Goal: Task Accomplishment & Management: Use online tool/utility

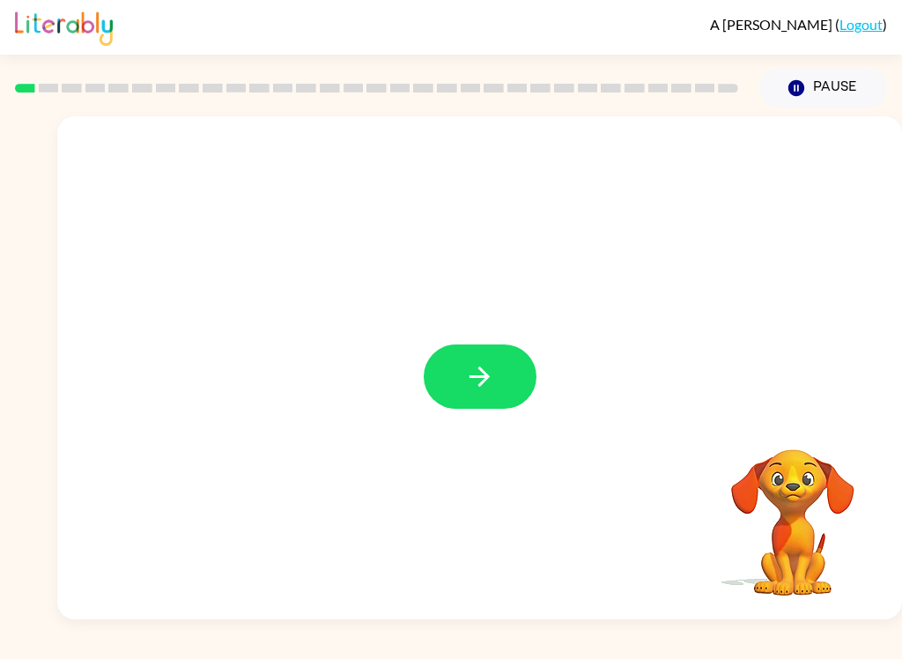
click at [472, 403] on button "button" at bounding box center [480, 376] width 113 height 64
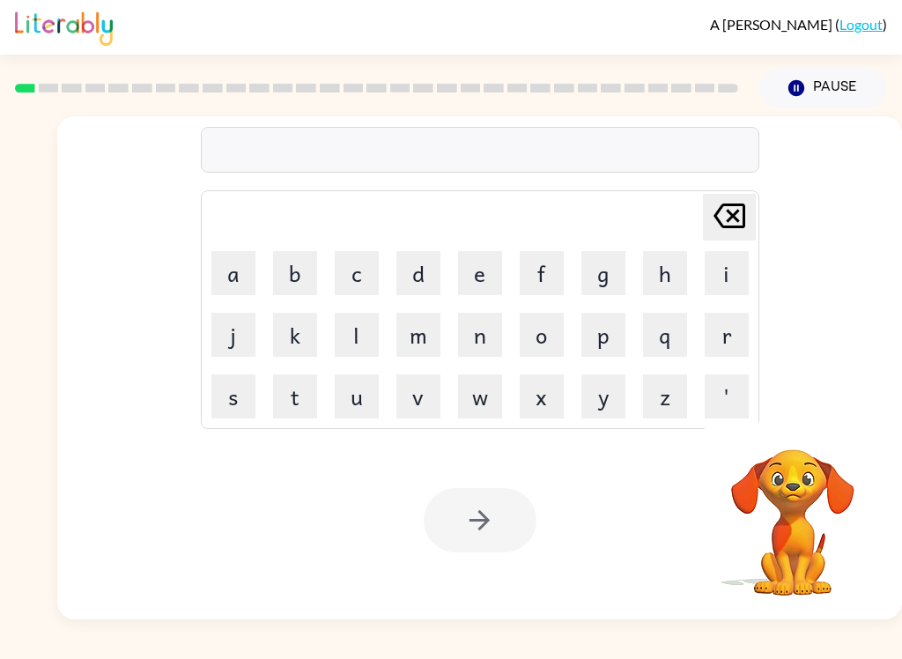
click at [284, 271] on button "b" at bounding box center [295, 273] width 44 height 44
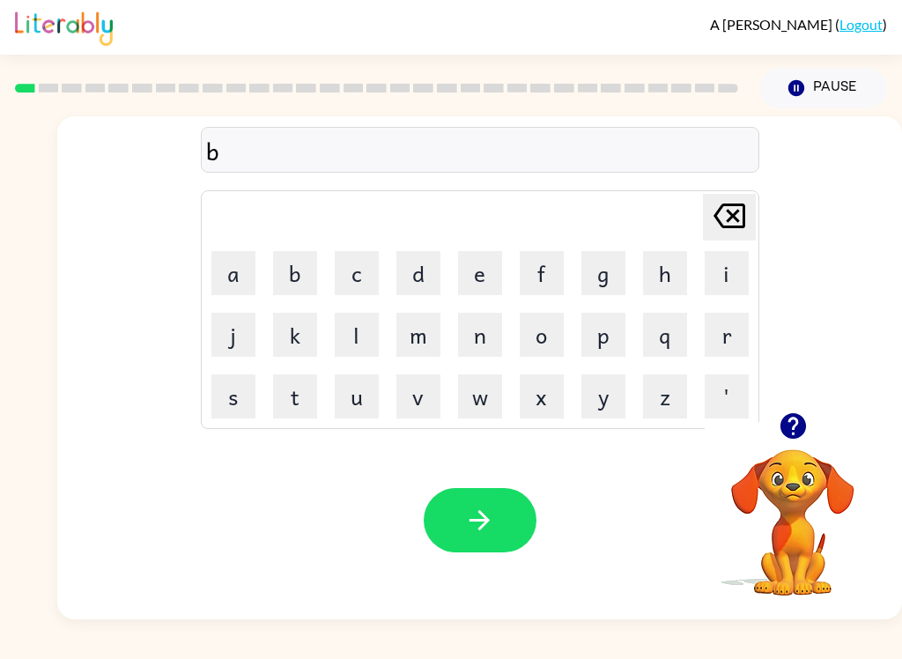
click at [544, 343] on button "o" at bounding box center [542, 335] width 44 height 44
click at [727, 329] on button "r" at bounding box center [727, 335] width 44 height 44
click at [432, 272] on button "d" at bounding box center [418, 273] width 44 height 44
click at [476, 266] on button "e" at bounding box center [480, 273] width 44 height 44
click at [726, 329] on button "r" at bounding box center [727, 335] width 44 height 44
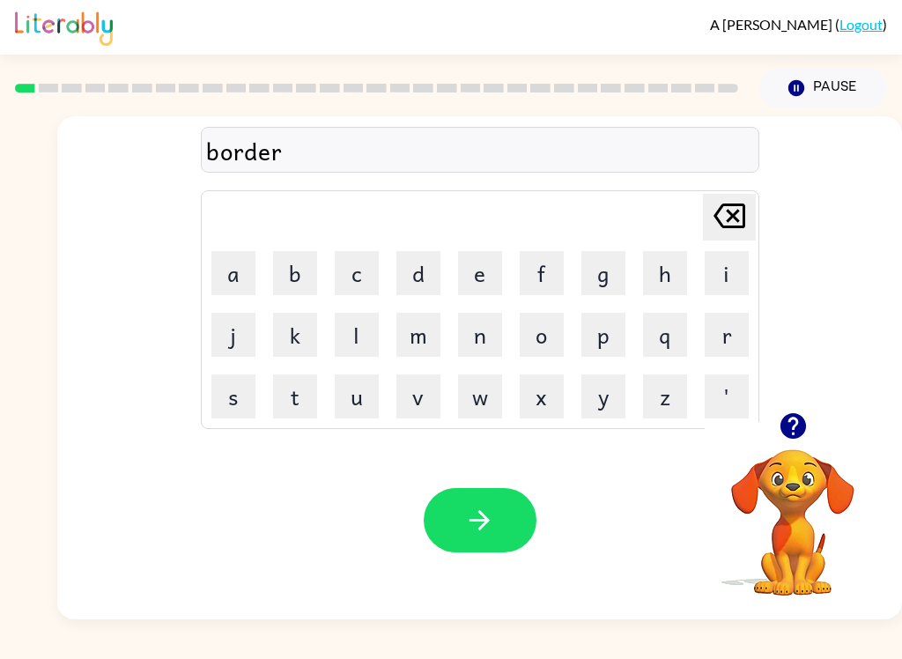
click at [474, 524] on icon "button" at bounding box center [479, 520] width 31 height 31
click at [362, 258] on button "c" at bounding box center [357, 273] width 44 height 44
click at [543, 335] on button "o" at bounding box center [542, 335] width 44 height 44
click at [348, 400] on button "u" at bounding box center [357, 396] width 44 height 44
click at [465, 355] on button "n" at bounding box center [480, 335] width 44 height 44
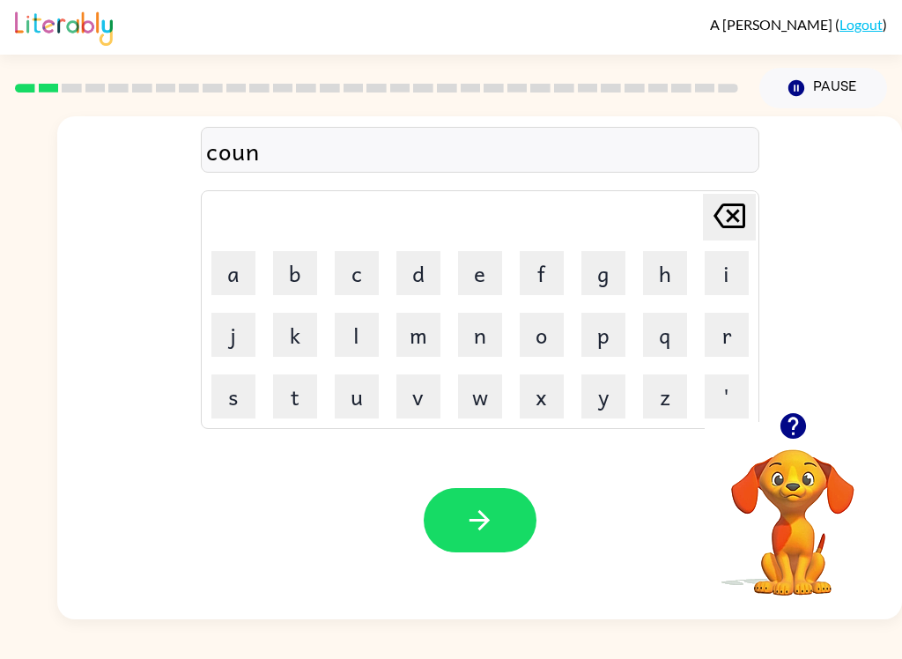
click at [306, 398] on button "t" at bounding box center [295, 396] width 44 height 44
click at [477, 539] on button "button" at bounding box center [480, 520] width 113 height 64
click at [358, 349] on button "l" at bounding box center [357, 335] width 44 height 44
click at [657, 335] on button "q" at bounding box center [665, 335] width 44 height 44
click at [585, 630] on div "A [PERSON_NAME] ( Logout ) Pause Pause lq Delete Delete last character input a …" at bounding box center [451, 329] width 902 height 659
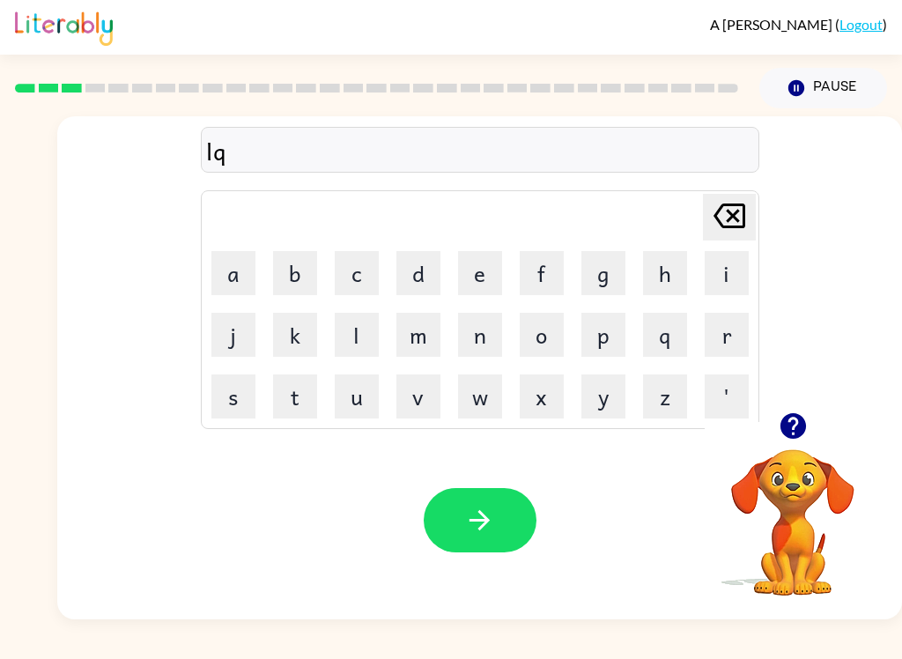
click at [744, 229] on icon "[PERSON_NAME] last character input" at bounding box center [729, 216] width 42 height 42
click at [562, 347] on button "o" at bounding box center [542, 335] width 44 height 44
click at [349, 257] on button "c" at bounding box center [357, 273] width 44 height 44
click at [246, 246] on td "a" at bounding box center [233, 273] width 60 height 60
click at [223, 283] on button "a" at bounding box center [233, 273] width 44 height 44
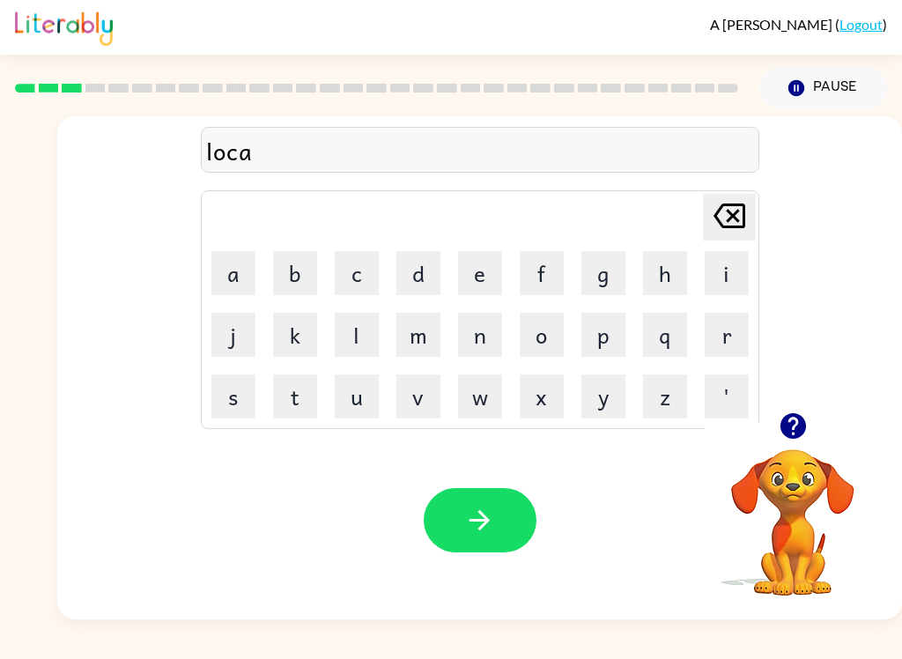
click at [304, 386] on button "t" at bounding box center [295, 396] width 44 height 44
click at [468, 520] on icon "button" at bounding box center [479, 520] width 31 height 31
click at [787, 410] on button "button" at bounding box center [793, 425] width 45 height 45
click at [287, 405] on button "t" at bounding box center [295, 396] width 44 height 44
click at [463, 412] on button "w" at bounding box center [480, 396] width 44 height 44
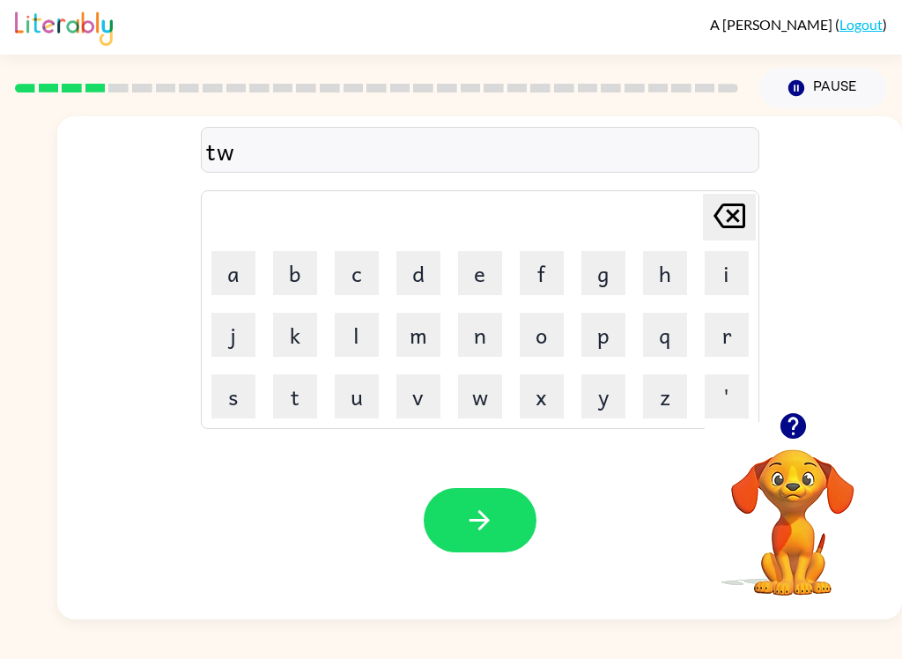
click at [713, 285] on button "i" at bounding box center [727, 273] width 44 height 44
click at [495, 331] on button "n" at bounding box center [480, 335] width 44 height 44
click at [427, 513] on button "button" at bounding box center [480, 520] width 113 height 64
click at [803, 431] on icon "button" at bounding box center [792, 426] width 26 height 26
click at [781, 426] on icon "button" at bounding box center [792, 426] width 26 height 26
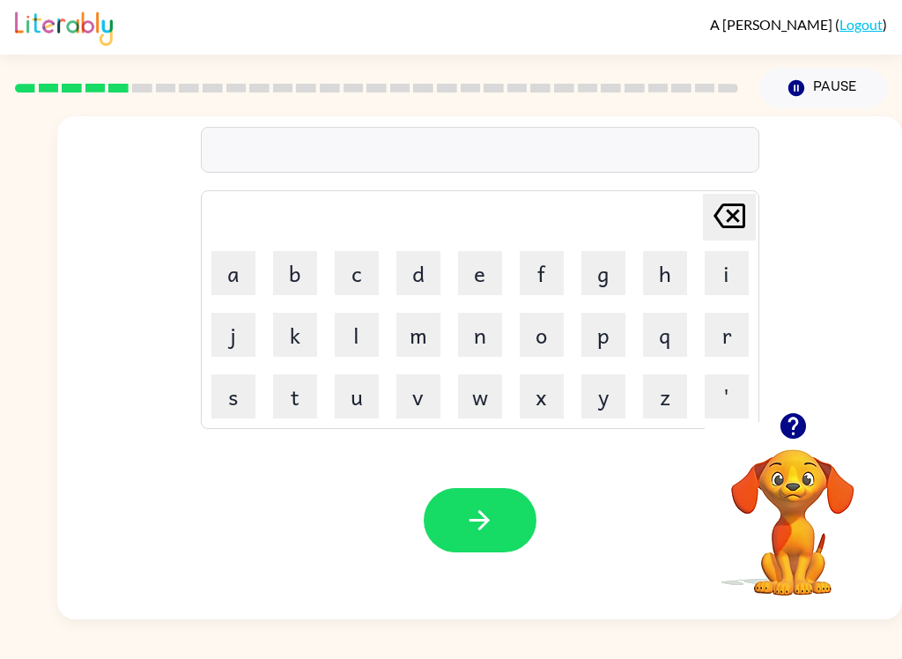
click at [438, 337] on button "m" at bounding box center [418, 335] width 44 height 44
click at [718, 230] on icon "[PERSON_NAME] last character input" at bounding box center [729, 216] width 42 height 42
click at [468, 338] on button "n" at bounding box center [480, 335] width 44 height 44
click at [734, 327] on button "r" at bounding box center [727, 335] width 44 height 44
click at [729, 220] on icon at bounding box center [729, 215] width 32 height 25
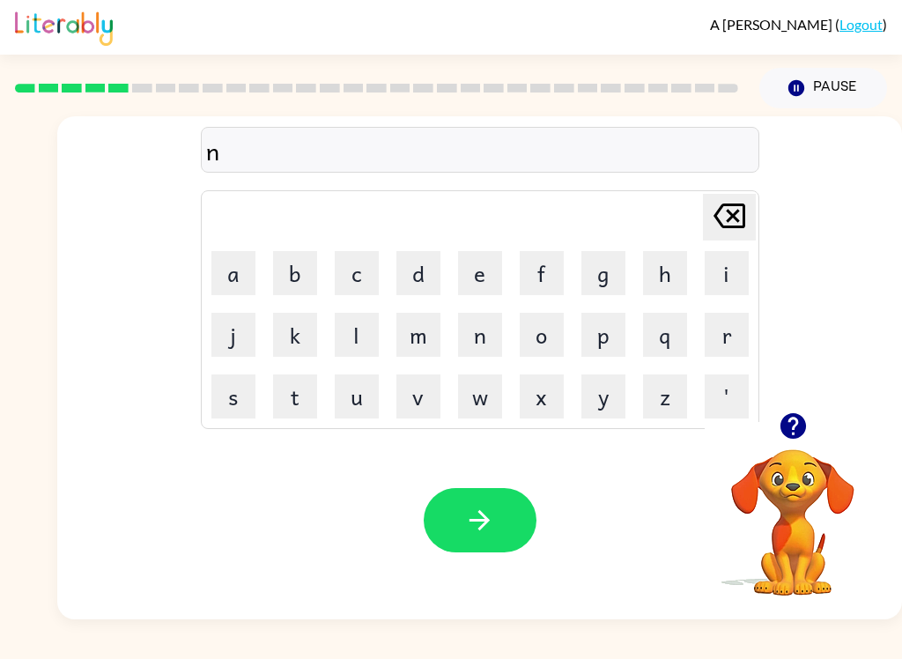
click at [467, 258] on button "e" at bounding box center [480, 273] width 44 height 44
click at [728, 340] on button "r" at bounding box center [727, 335] width 44 height 44
click at [353, 393] on button "u" at bounding box center [357, 396] width 44 height 44
click at [741, 350] on button "r" at bounding box center [727, 335] width 44 height 44
click at [814, 428] on button "button" at bounding box center [793, 425] width 45 height 45
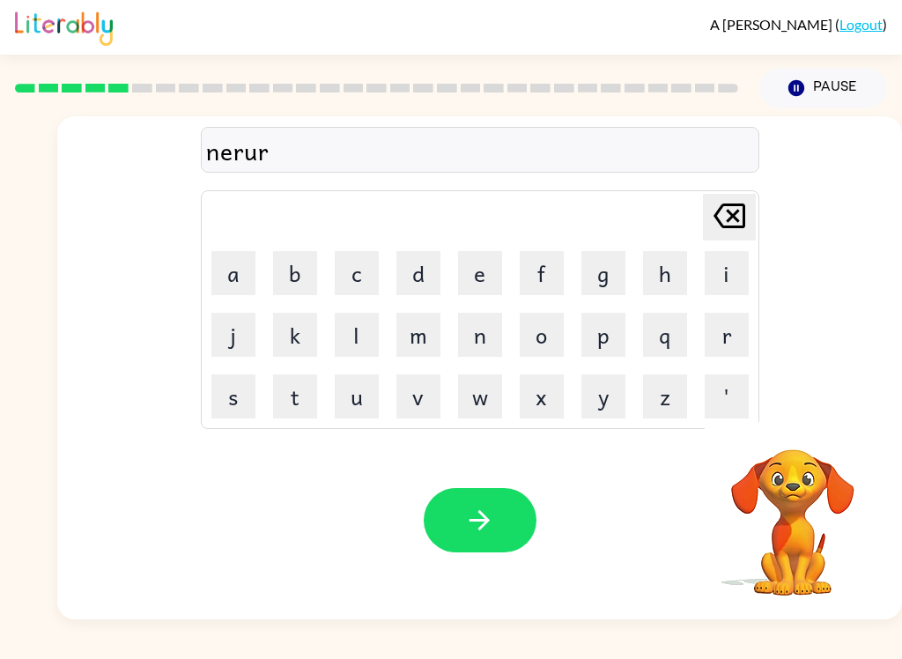
click at [803, 417] on div "nerur Delete Delete last character input a b c d e f g h i j k l m n o p q r s …" at bounding box center [479, 367] width 845 height 503
click at [476, 506] on icon "button" at bounding box center [479, 520] width 31 height 31
click at [491, 533] on icon "button" at bounding box center [479, 520] width 31 height 31
click at [476, 535] on icon "button" at bounding box center [479, 520] width 31 height 31
click at [485, 549] on button "button" at bounding box center [480, 520] width 113 height 64
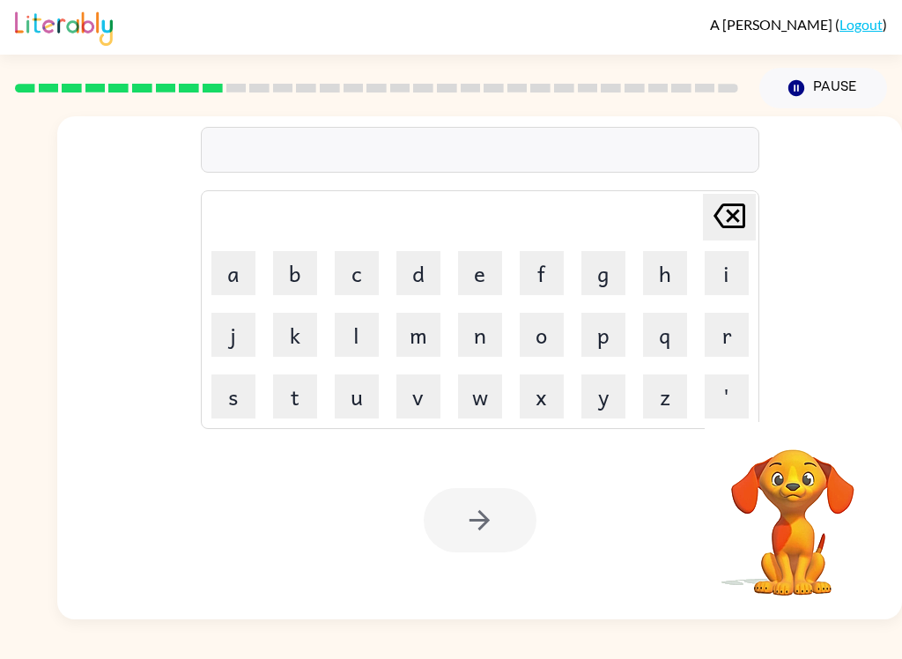
click at [624, 138] on div at bounding box center [480, 150] width 558 height 46
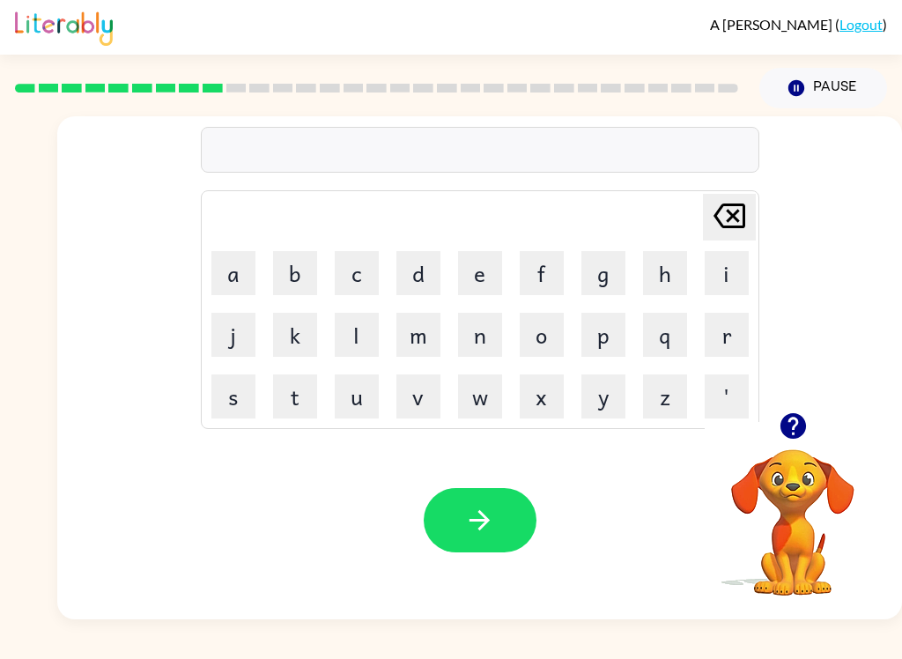
click at [797, 426] on icon "button" at bounding box center [792, 426] width 26 height 26
click at [792, 416] on icon "button" at bounding box center [792, 426] width 26 height 26
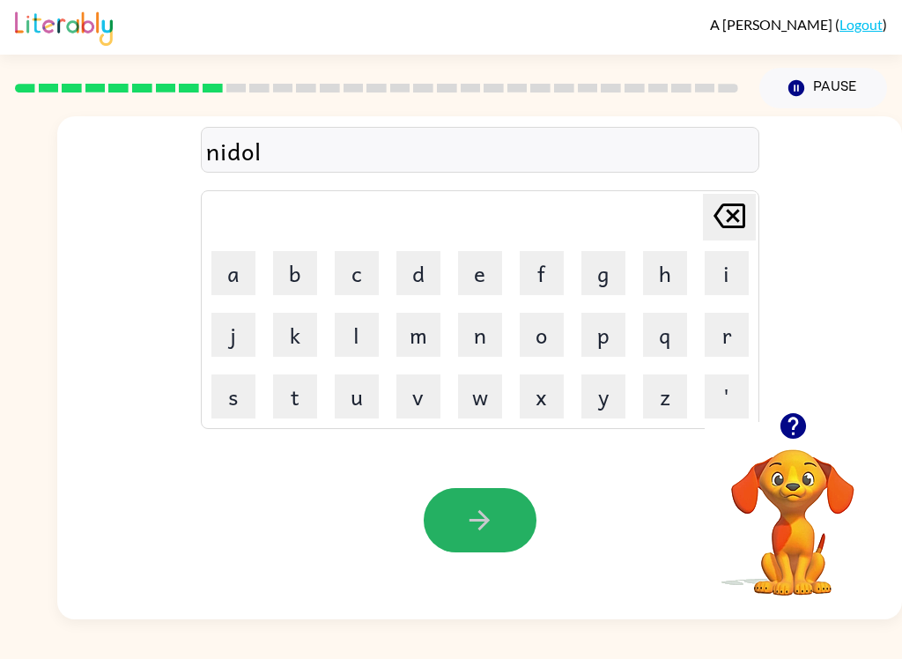
click at [459, 499] on button "button" at bounding box center [480, 520] width 113 height 64
click at [504, 523] on button "button" at bounding box center [480, 520] width 113 height 64
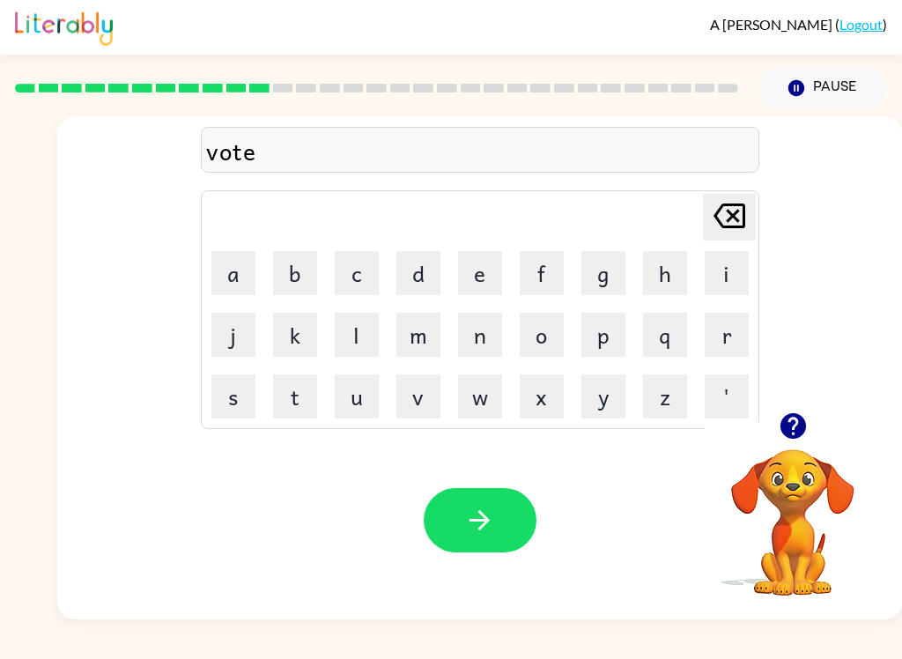
click at [484, 550] on button "button" at bounding box center [480, 520] width 113 height 64
click at [476, 504] on button "button" at bounding box center [480, 520] width 113 height 64
click at [482, 543] on button "button" at bounding box center [480, 520] width 113 height 64
click at [461, 527] on button "button" at bounding box center [480, 520] width 113 height 64
click at [792, 416] on icon "button" at bounding box center [792, 426] width 26 height 26
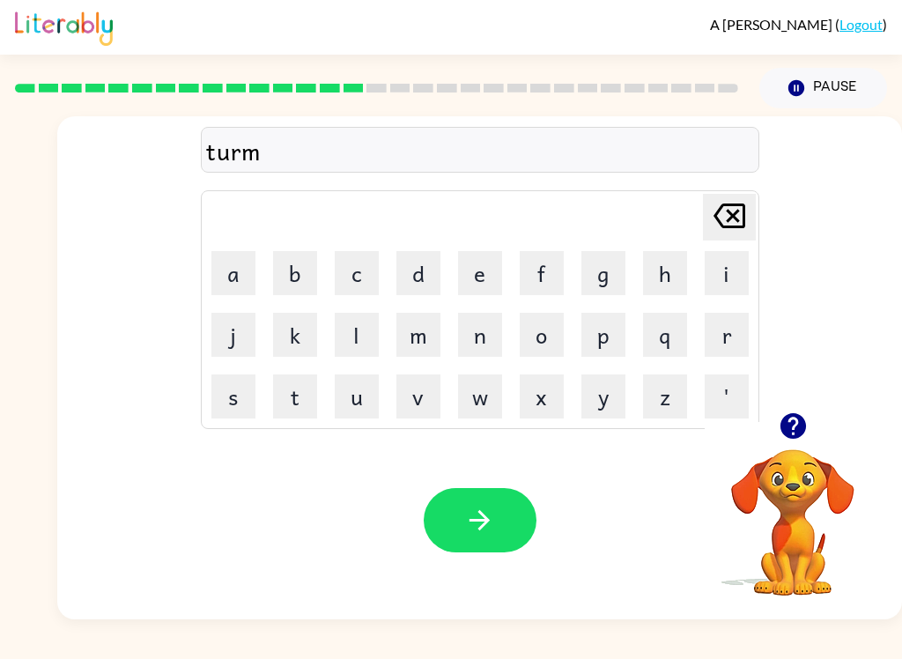
click at [476, 522] on icon "button" at bounding box center [479, 520] width 31 height 31
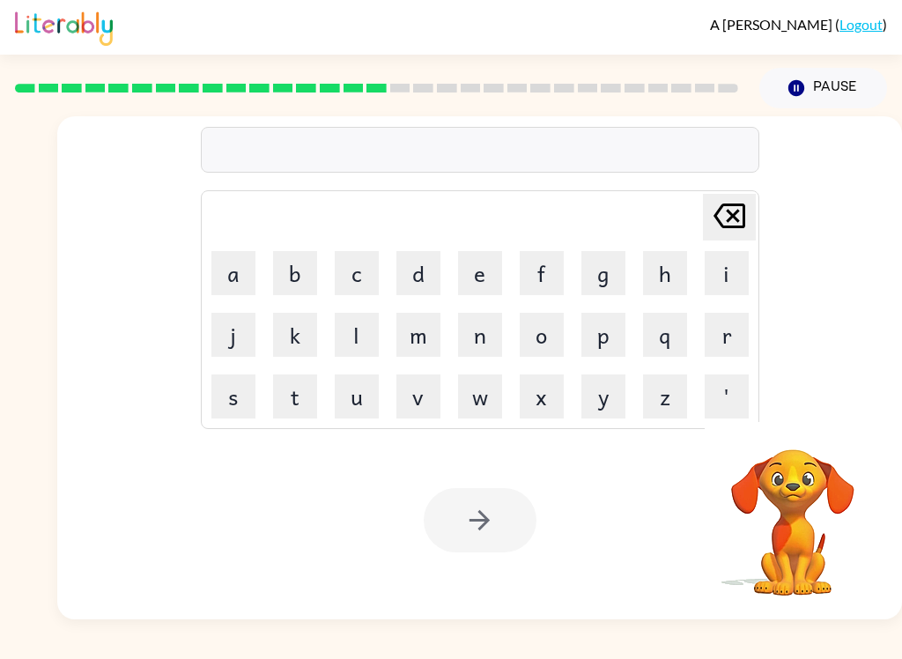
click at [479, 530] on div at bounding box center [480, 520] width 113 height 64
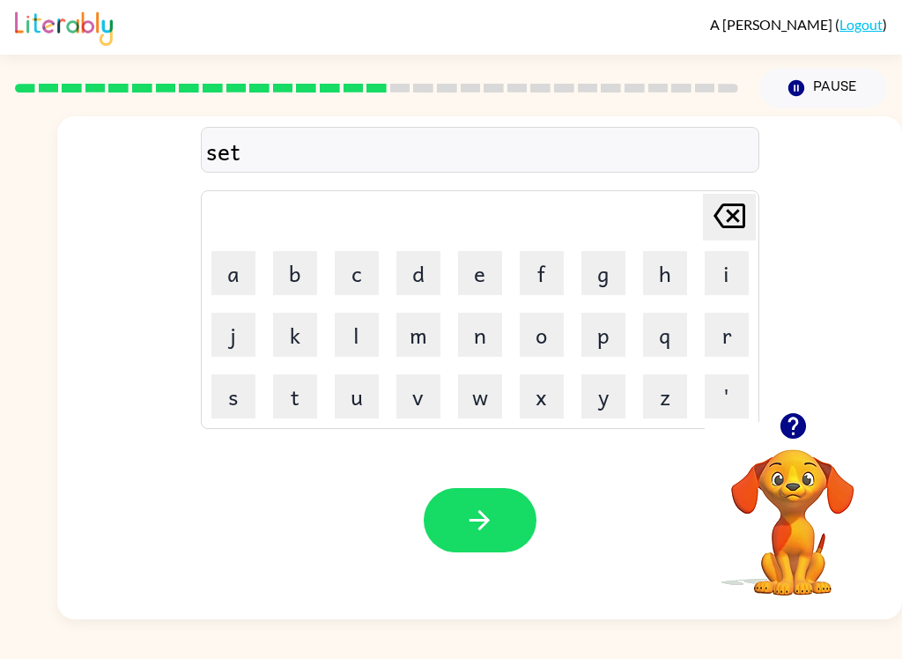
click at [484, 502] on button "button" at bounding box center [480, 520] width 113 height 64
click at [803, 430] on icon "button" at bounding box center [792, 426] width 26 height 26
click at [274, 270] on button "b" at bounding box center [295, 273] width 44 height 44
click at [737, 281] on button "i" at bounding box center [727, 273] width 44 height 44
click at [724, 276] on button "i" at bounding box center [727, 273] width 44 height 44
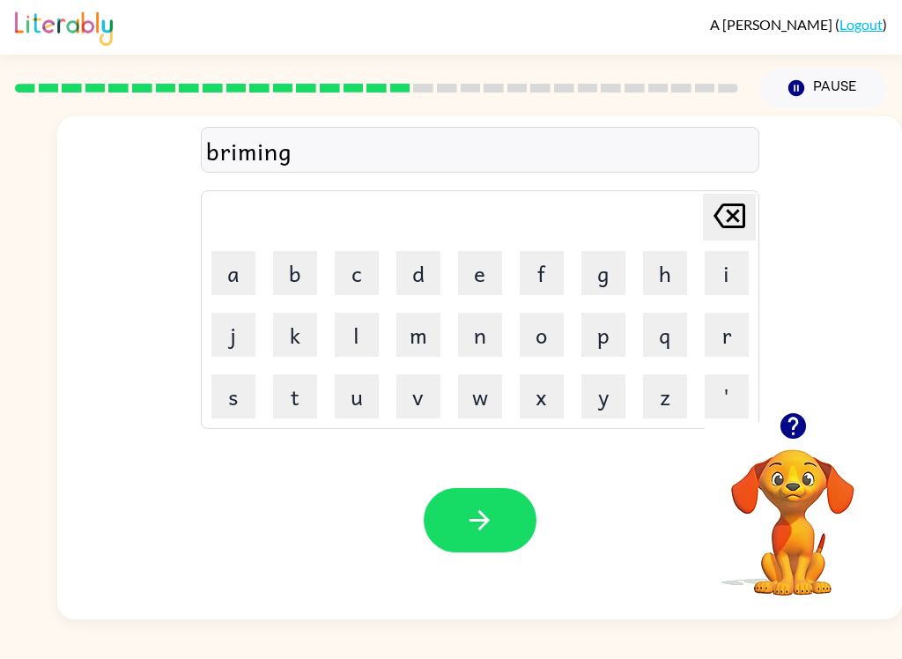
click at [500, 476] on div "Your browser must support playing .mp4 files to use Literably. Please try using…" at bounding box center [479, 520] width 845 height 198
click at [510, 538] on button "button" at bounding box center [480, 520] width 113 height 64
click at [506, 492] on button "button" at bounding box center [480, 520] width 113 height 64
click at [515, 517] on button "button" at bounding box center [480, 520] width 113 height 64
click at [499, 478] on div "Your browser must support playing .mp4 files to use Literably. Please try using…" at bounding box center [479, 520] width 845 height 198
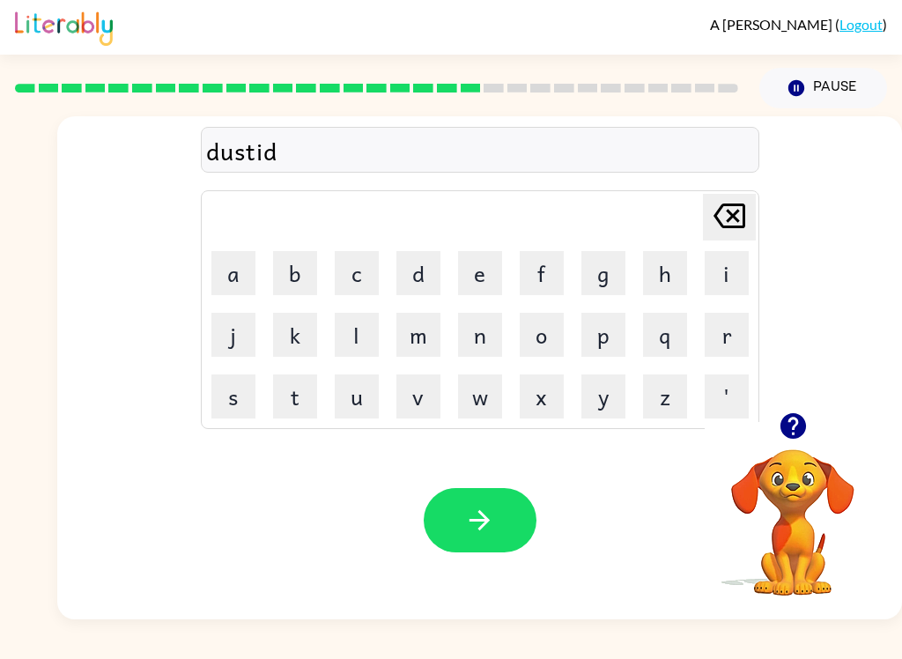
click at [481, 513] on icon "button" at bounding box center [479, 520] width 20 height 20
click at [806, 405] on div at bounding box center [793, 425] width 176 height 45
click at [804, 435] on icon "button" at bounding box center [793, 425] width 31 height 31
click at [481, 571] on div "Your browser must support playing .mp4 files to use Literably. Please try using…" at bounding box center [479, 520] width 845 height 198
click at [455, 529] on button "button" at bounding box center [480, 520] width 113 height 64
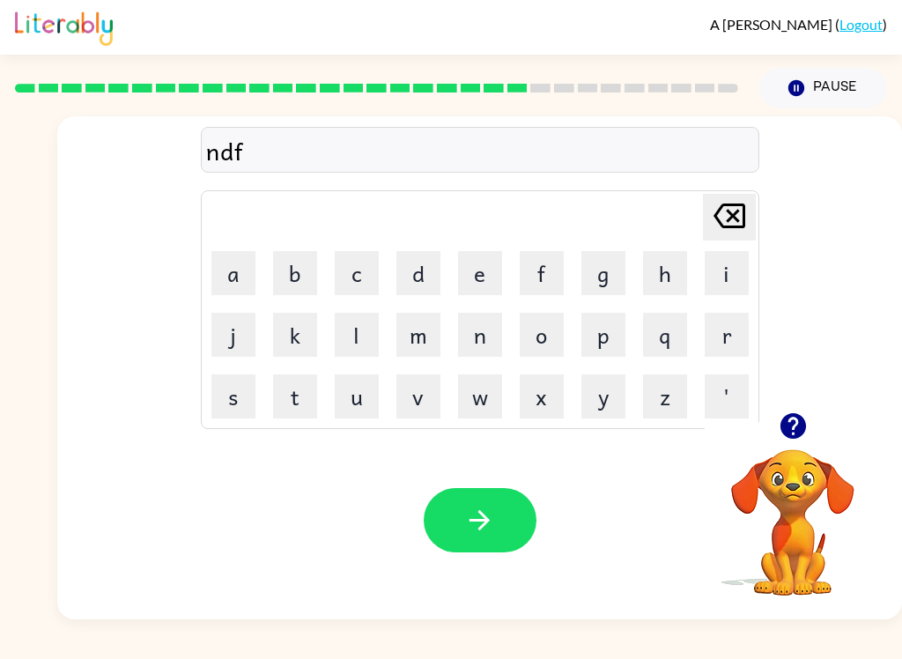
click at [746, 238] on div "[PERSON_NAME] last character input" at bounding box center [729, 217] width 42 height 45
click at [750, 241] on table "[PERSON_NAME] last character input a b c d e f g h i j k l m n o p q r s t u v …" at bounding box center [480, 309] width 557 height 237
click at [736, 229] on icon "[PERSON_NAME] last character input" at bounding box center [729, 216] width 42 height 42
click at [499, 513] on button "button" at bounding box center [480, 520] width 113 height 64
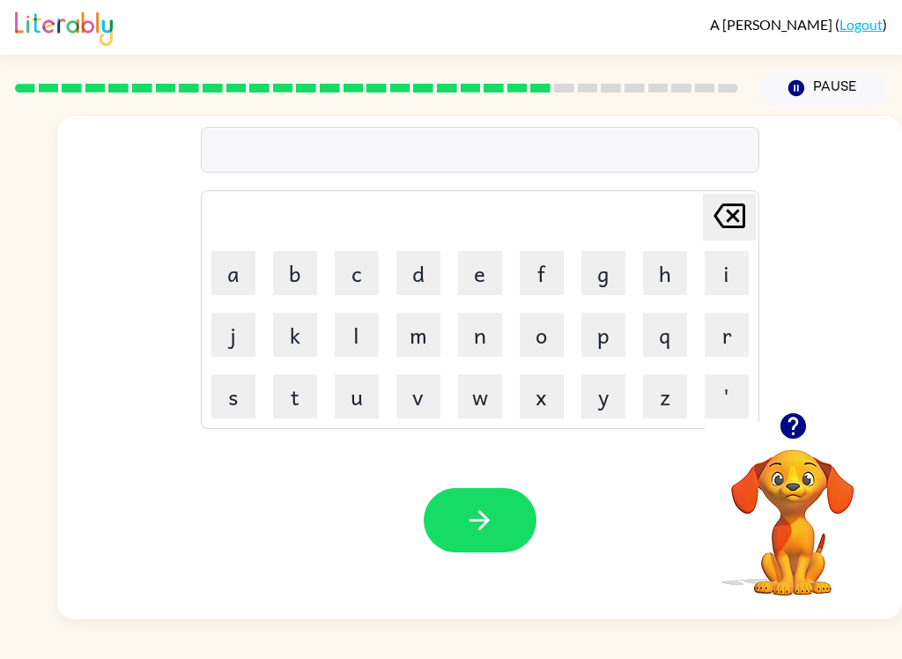
click at [417, 322] on button "m" at bounding box center [418, 335] width 44 height 44
click at [239, 256] on button "a" at bounding box center [233, 273] width 44 height 44
click at [740, 218] on icon "[PERSON_NAME] last character input" at bounding box center [729, 216] width 42 height 42
click at [726, 212] on icon "[PERSON_NAME] last character input" at bounding box center [729, 216] width 42 height 42
click at [725, 211] on icon "[PERSON_NAME] last character input" at bounding box center [729, 216] width 42 height 42
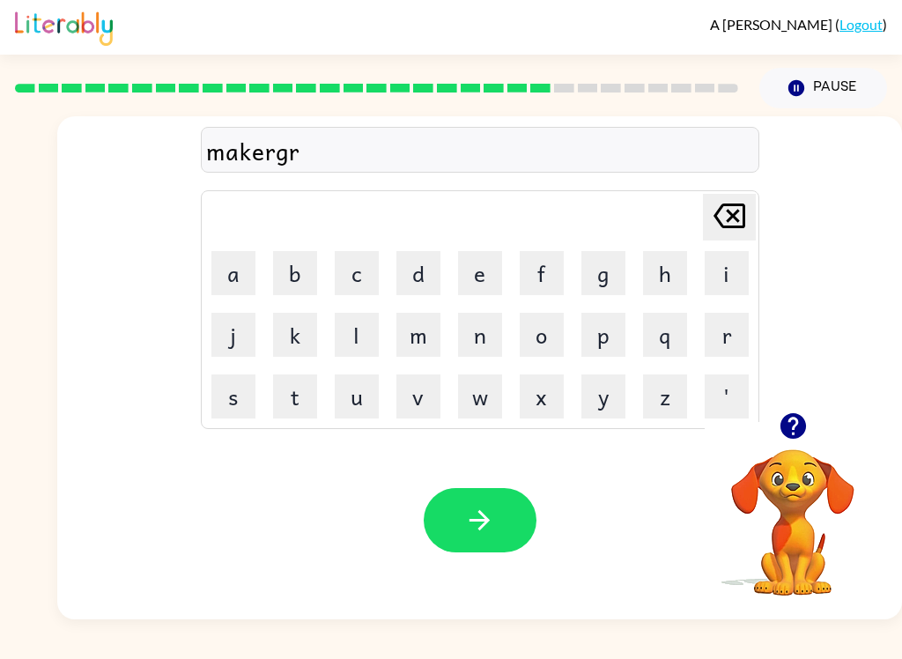
click at [744, 211] on icon at bounding box center [729, 215] width 32 height 25
click at [737, 213] on icon at bounding box center [729, 215] width 32 height 25
click at [450, 467] on div "Your browser must support playing .mp4 files to use Literably. Please try using…" at bounding box center [479, 520] width 845 height 198
click at [476, 493] on button "button" at bounding box center [480, 520] width 113 height 64
click at [725, 219] on icon "[PERSON_NAME] last character input" at bounding box center [729, 216] width 42 height 42
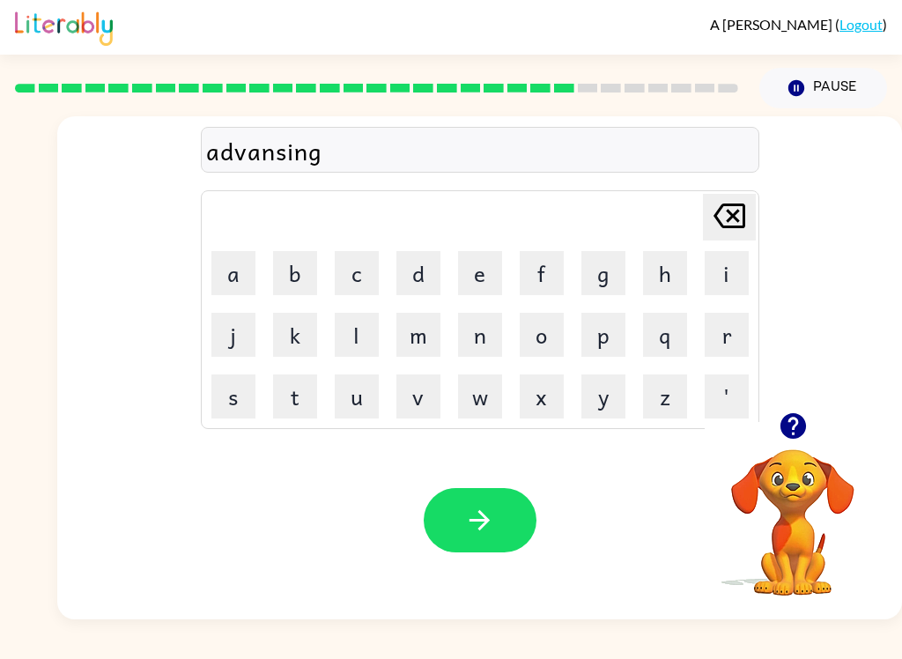
click at [509, 513] on button "button" at bounding box center [480, 520] width 113 height 64
click at [794, 427] on icon "button" at bounding box center [793, 425] width 31 height 31
click at [458, 521] on button "button" at bounding box center [480, 520] width 113 height 64
click at [495, 493] on button "button" at bounding box center [480, 520] width 113 height 64
click at [491, 565] on div "Your browser must support playing .mp4 files to use Literably. Please try using…" at bounding box center [479, 520] width 845 height 198
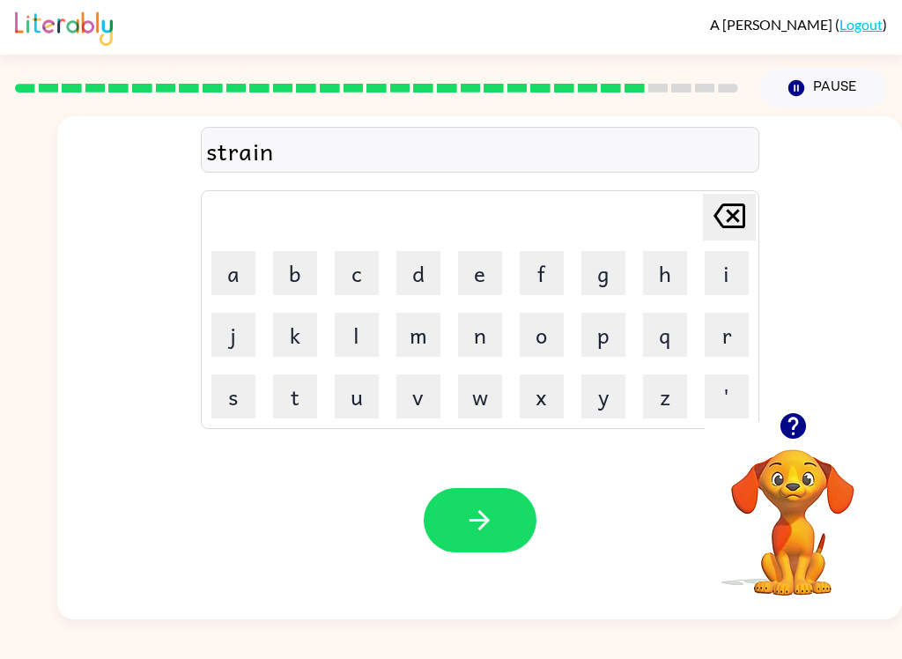
click at [499, 511] on button "button" at bounding box center [480, 520] width 113 height 64
click at [445, 510] on button "button" at bounding box center [480, 520] width 113 height 64
click at [477, 504] on button "button" at bounding box center [480, 520] width 113 height 64
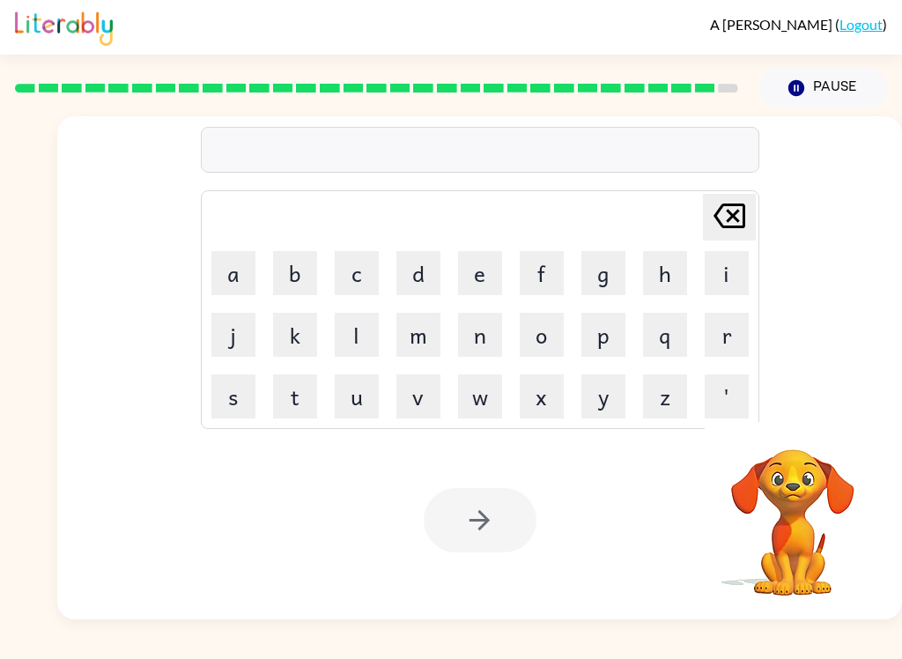
click at [764, 478] on video "Your browser must support playing .mp4 files to use Literably. Please try using…" at bounding box center [793, 510] width 176 height 176
click at [481, 538] on div at bounding box center [480, 520] width 113 height 64
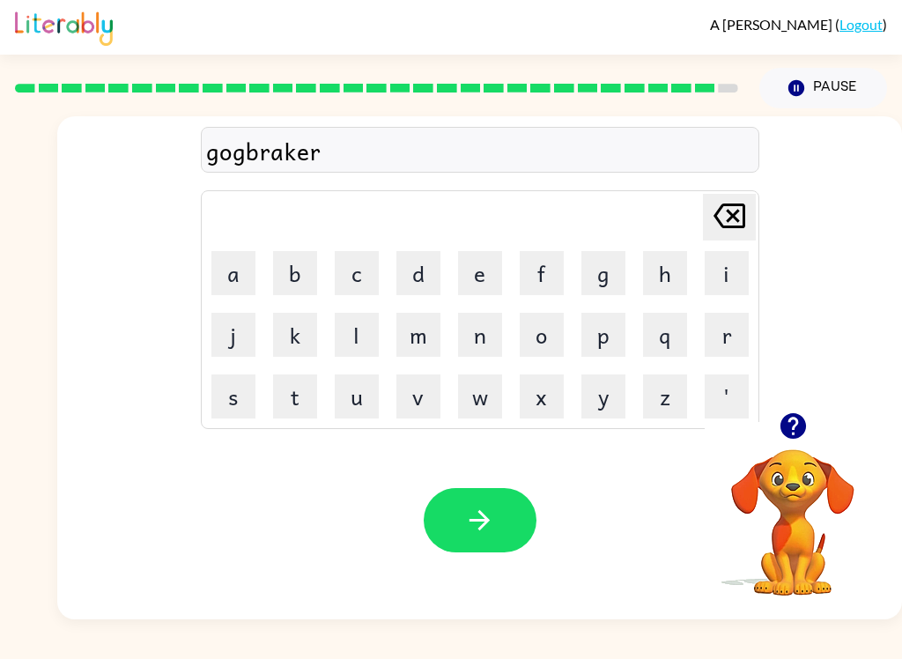
click at [488, 499] on button "button" at bounding box center [480, 520] width 113 height 64
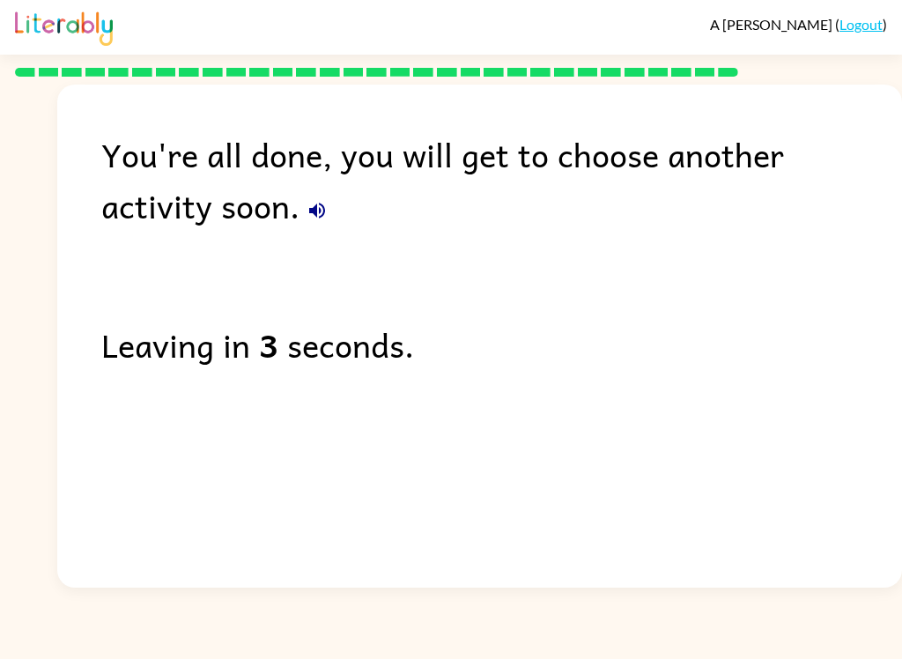
click at [299, 224] on button "button" at bounding box center [316, 210] width 35 height 35
